Goal: Transaction & Acquisition: Subscribe to service/newsletter

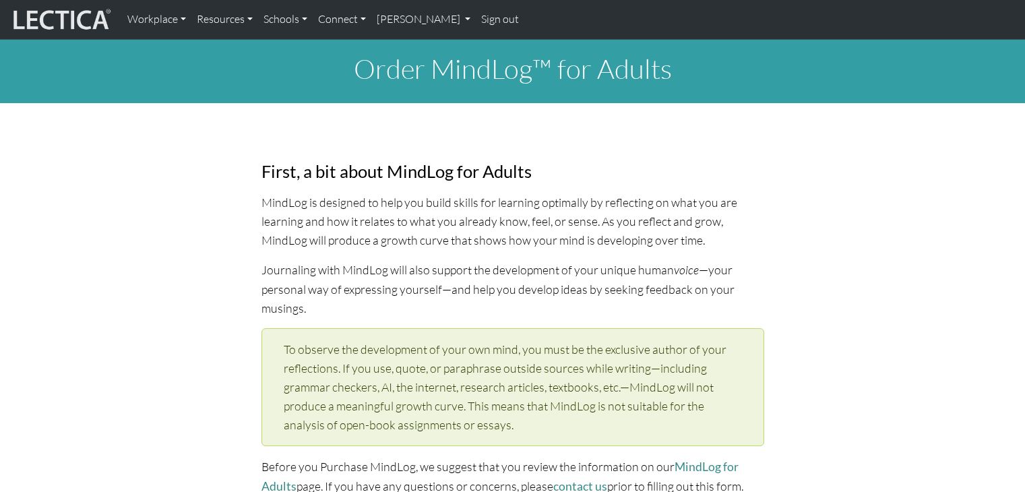
select select "1973"
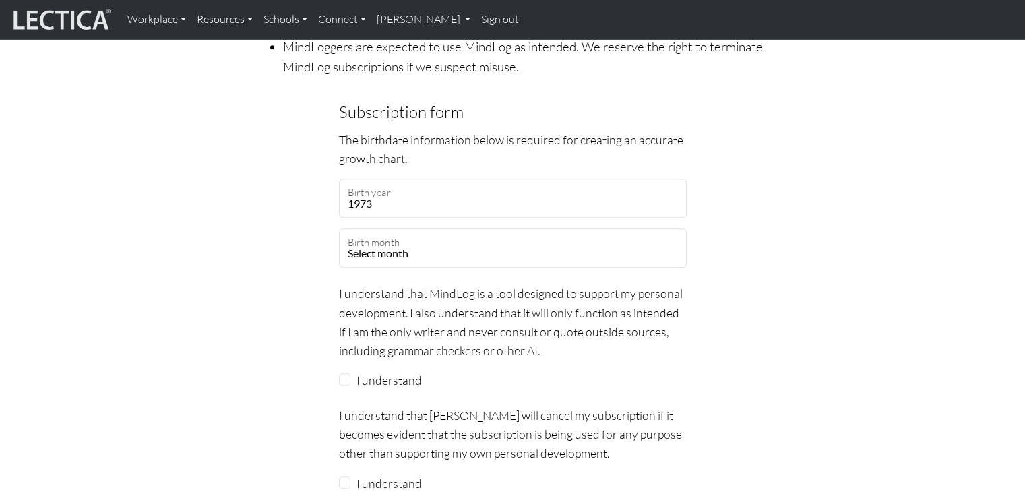
scroll to position [1079, 0]
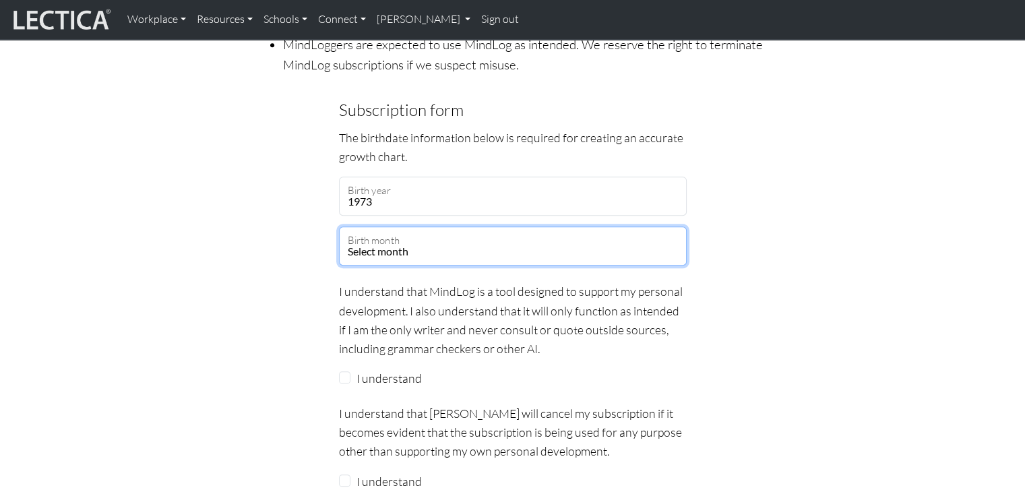
click at [431, 233] on select "Select month January February March April May June July August September Octobe…" at bounding box center [513, 246] width 348 height 39
select select "02"
click at [339, 227] on select "Select month January February March April May June July August September Octobe…" at bounding box center [513, 246] width 348 height 39
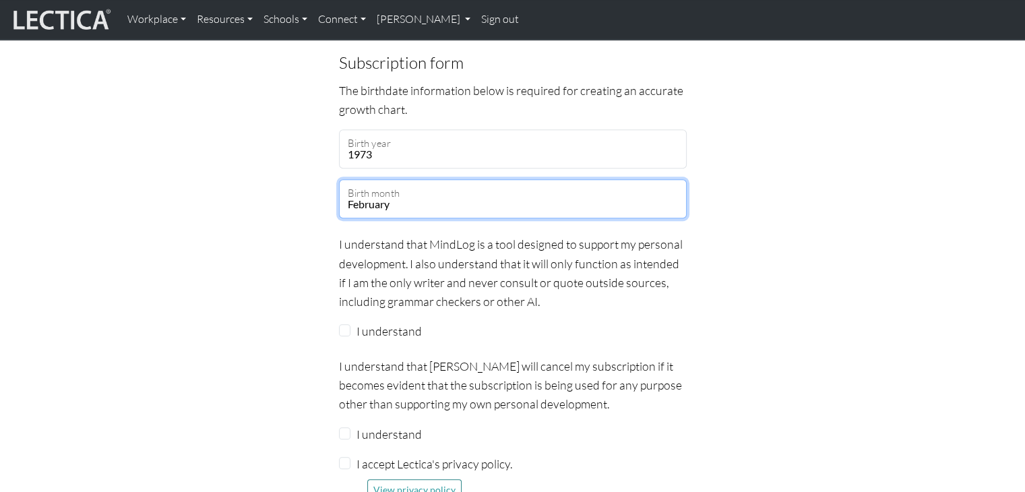
scroll to position [1146, 0]
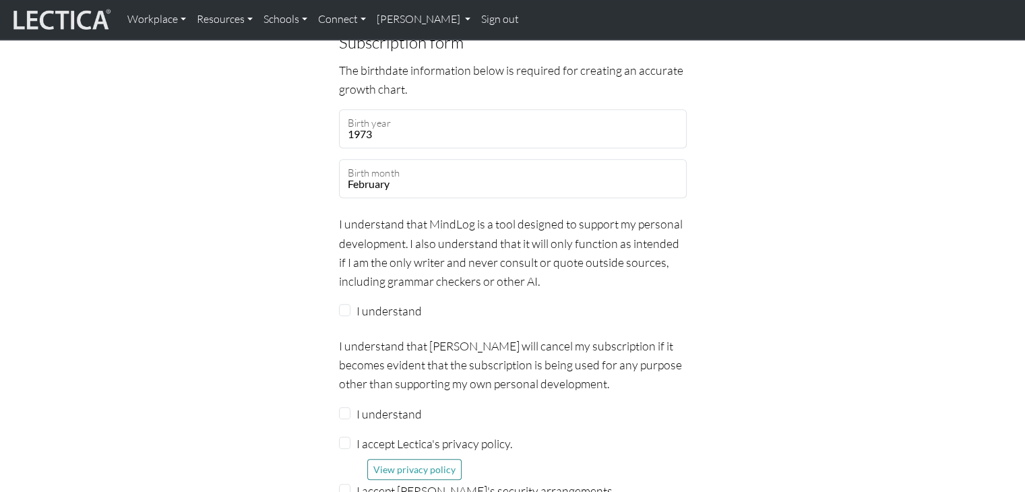
click at [345, 301] on div "I understand" at bounding box center [513, 310] width 348 height 19
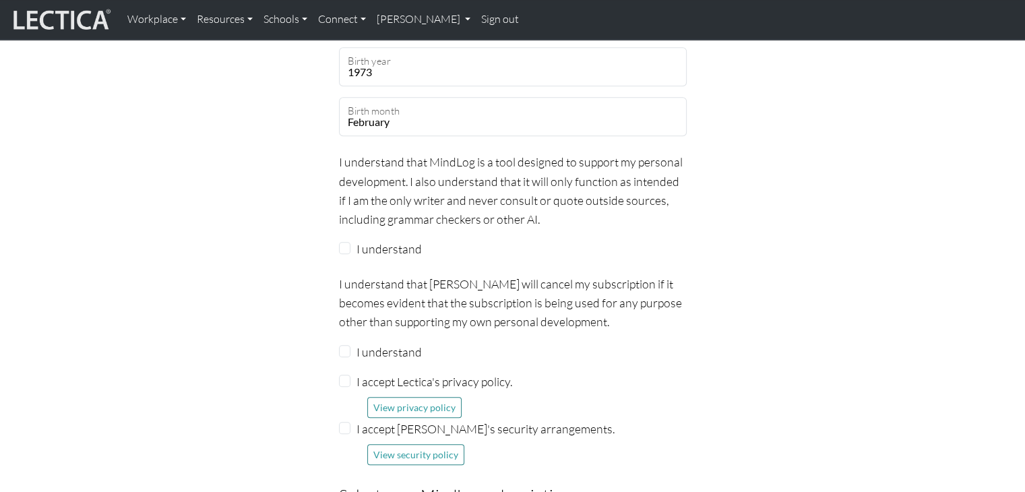
scroll to position [1281, 0]
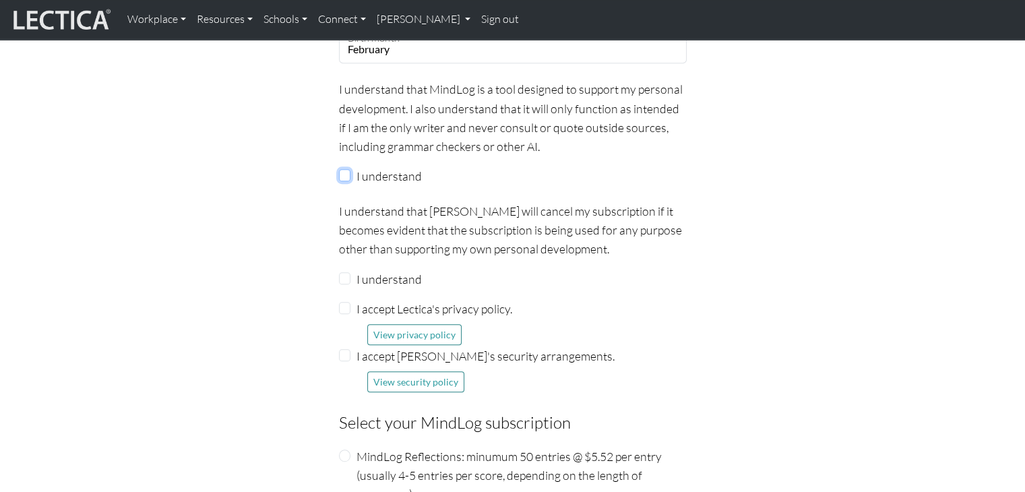
click at [340, 169] on input "I understand" at bounding box center [345, 175] width 12 height 12
checkbox input "true"
click at [344, 272] on input "I understand" at bounding box center [345, 278] width 12 height 12
checkbox input "true"
click at [345, 299] on div "I accept Lectica's privacy policy. View privacy policy" at bounding box center [513, 322] width 348 height 46
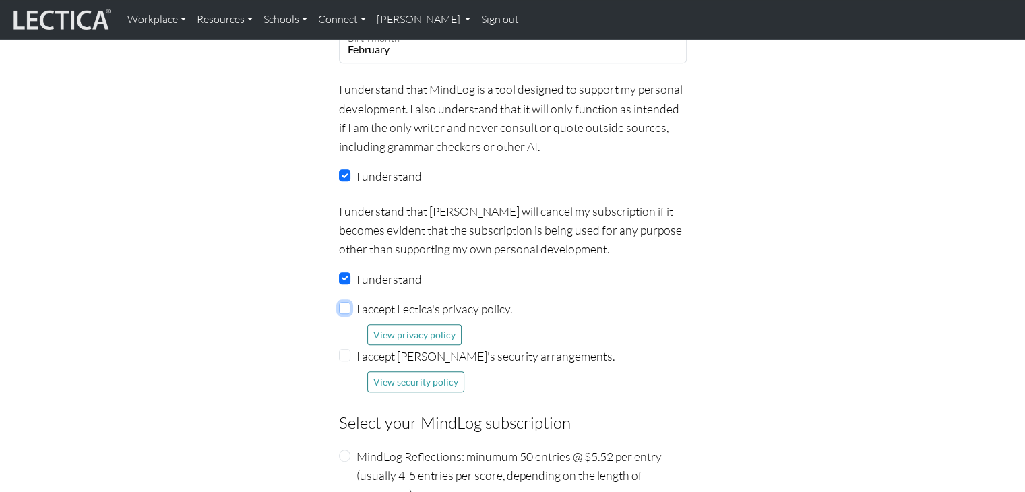
click at [345, 302] on input "I accept Lectica's privacy policy." at bounding box center [345, 308] width 12 height 12
checkbox input "true"
click at [351, 347] on div "I accept [PERSON_NAME]'s security arrangements. View security policy" at bounding box center [513, 370] width 348 height 46
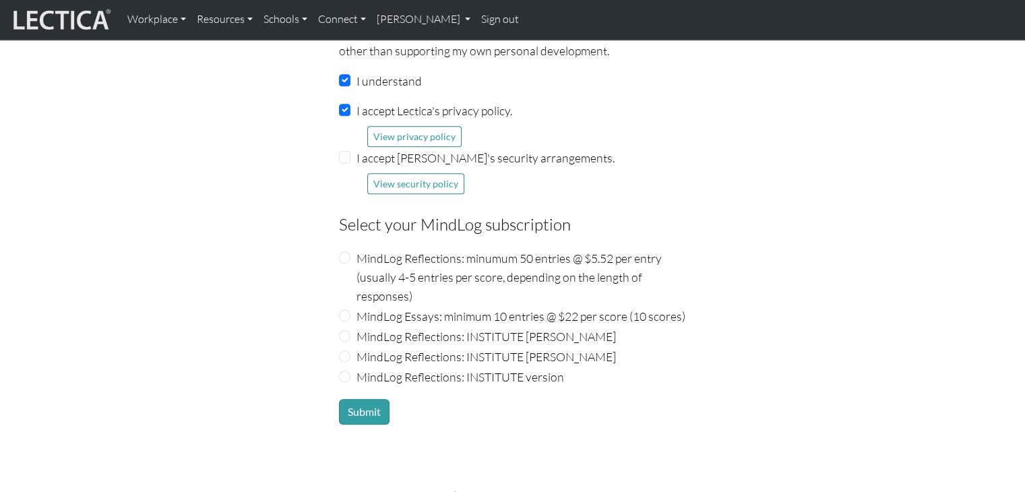
scroll to position [1483, 0]
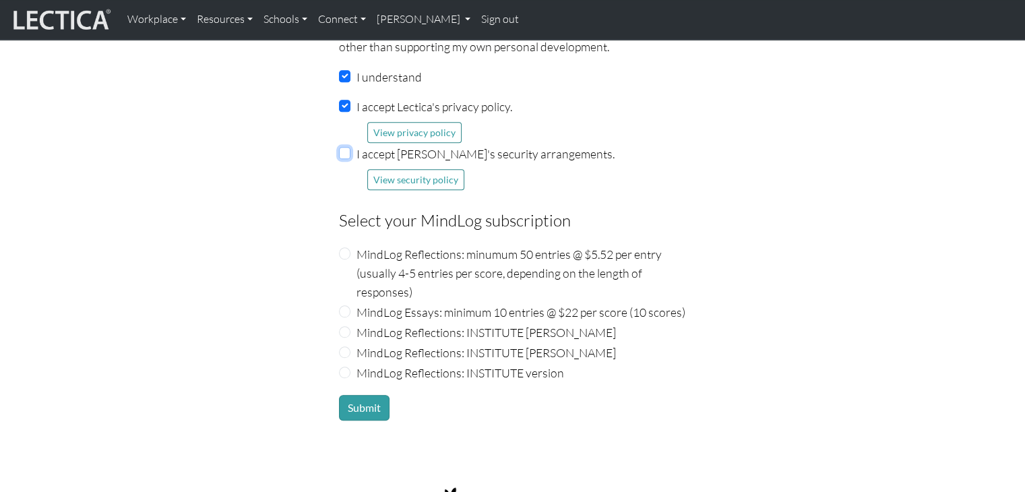
click at [345, 147] on input "I accept [PERSON_NAME]'s security arrangements." at bounding box center [345, 153] width 12 height 12
checkbox input "true"
click at [342, 367] on input "MindLog Reflections: INSTITUTE version" at bounding box center [345, 373] width 12 height 12
radio input "true"
click at [365, 395] on button "Submit" at bounding box center [364, 408] width 51 height 26
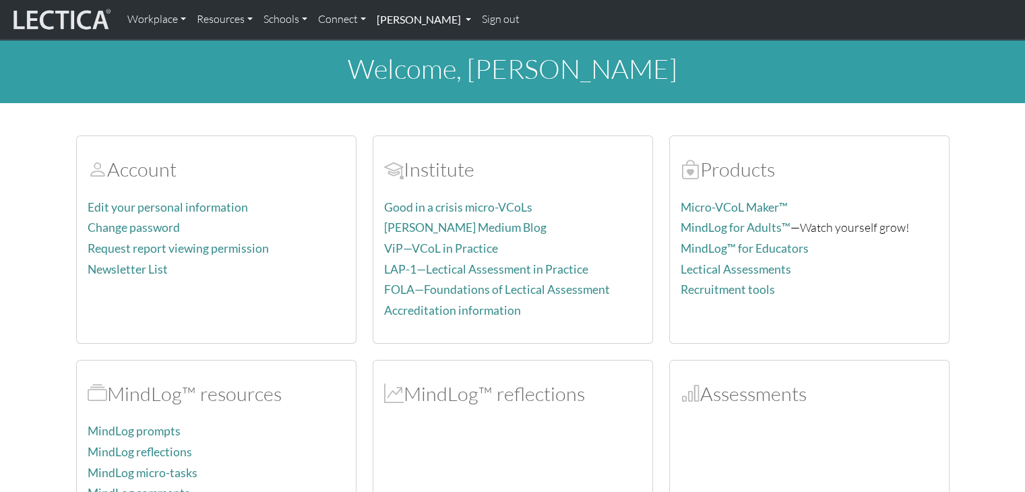
click at [412, 24] on link "[PERSON_NAME]" at bounding box center [423, 19] width 105 height 28
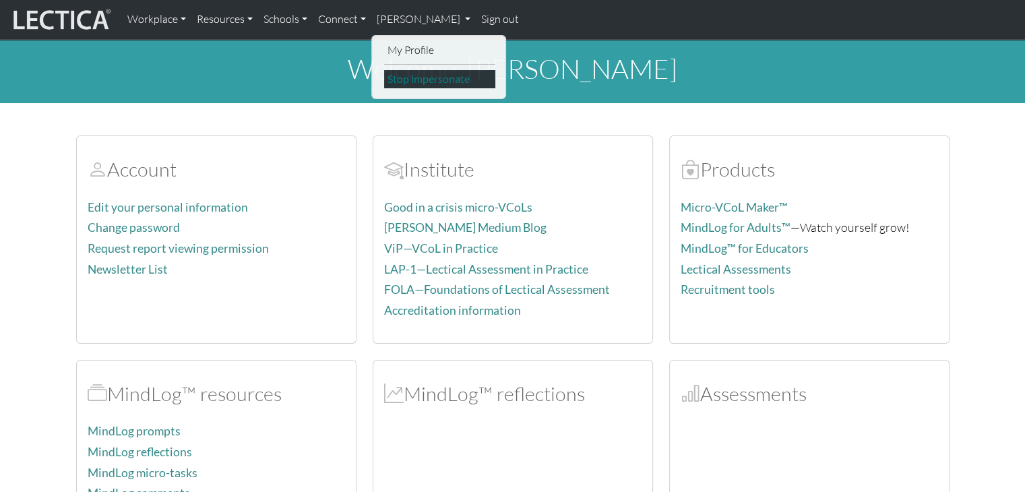
click at [433, 71] on link "Stop impersonate" at bounding box center [439, 79] width 111 height 18
